Goal: Check status

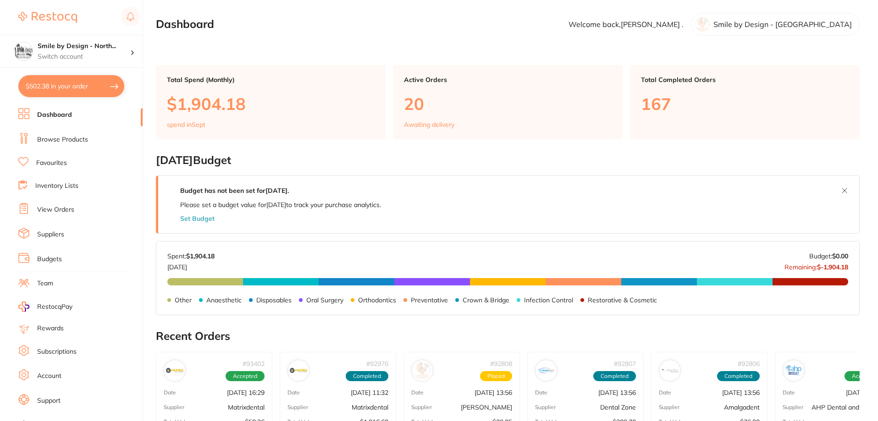
click at [67, 142] on link "Browse Products" at bounding box center [62, 139] width 51 height 9
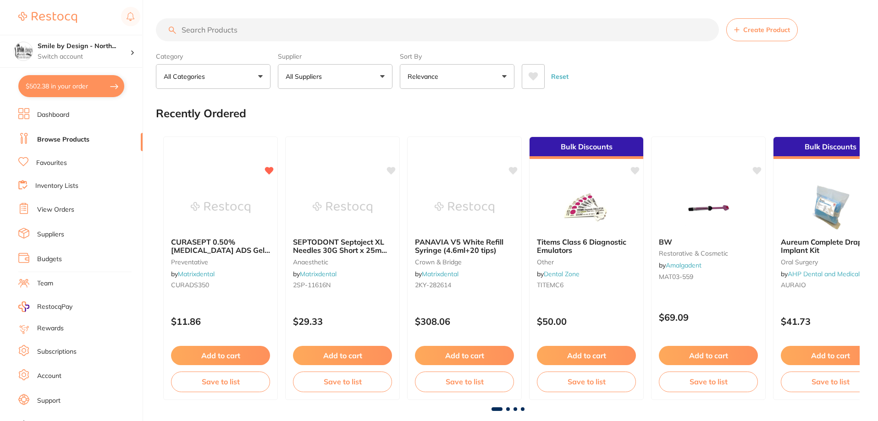
click at [55, 213] on link "View Orders" at bounding box center [55, 209] width 37 height 9
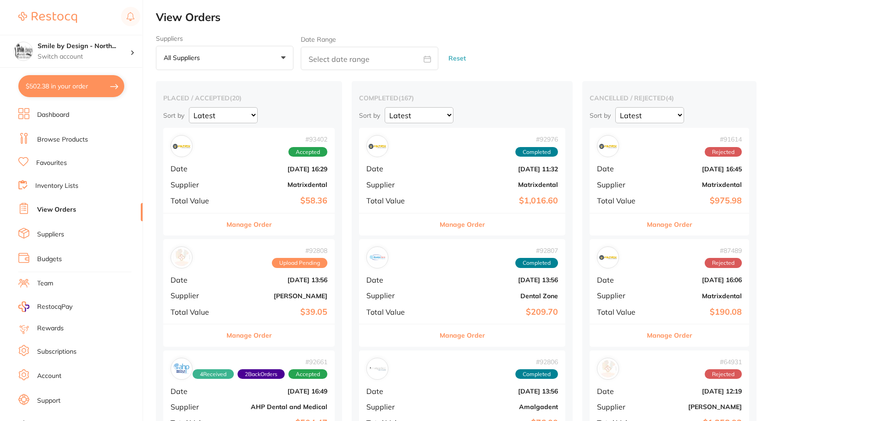
click at [312, 351] on div "# 92661 4 Received 2 Back Orders Accepted Date [DATE] 16:49 Supplier AHP Dental…" at bounding box center [248, 393] width 171 height 85
